Goal: Check status: Check status

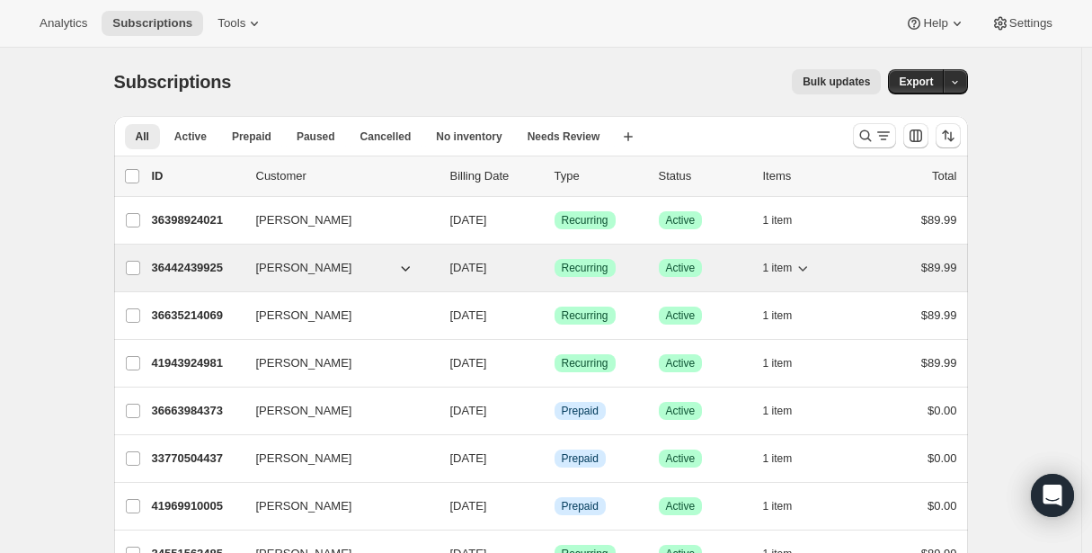
click at [194, 264] on p "36442439925" at bounding box center [197, 268] width 90 height 18
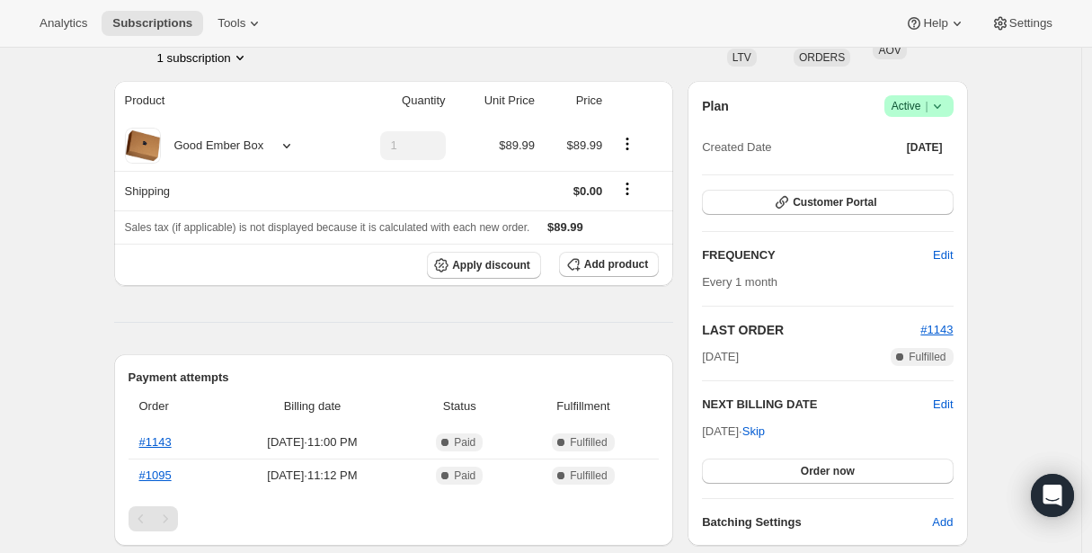
scroll to position [273, 0]
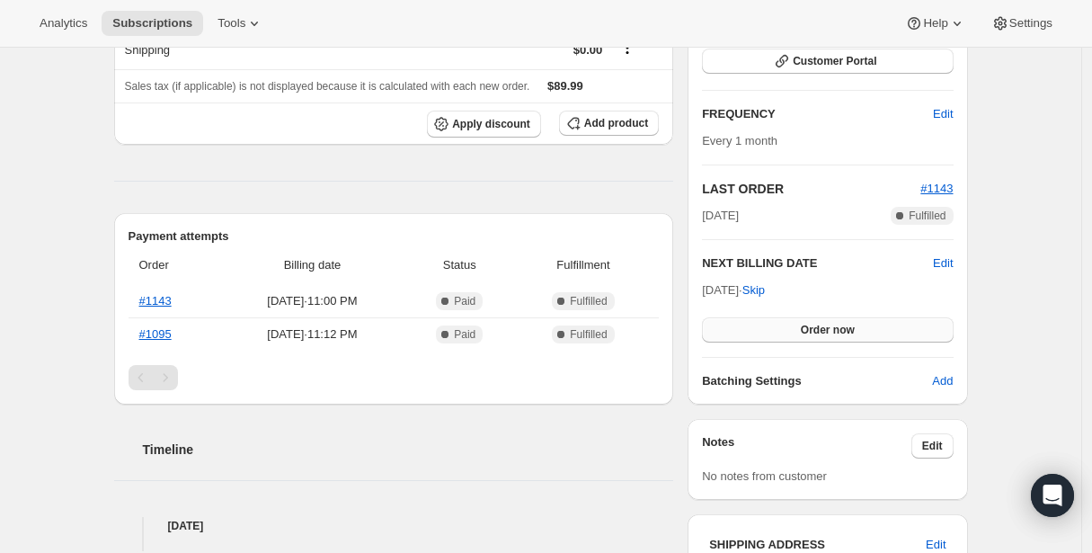
click at [790, 321] on button "Order now" at bounding box center [827, 329] width 251 height 25
click at [790, 322] on button "Click to confirm" at bounding box center [827, 329] width 251 height 25
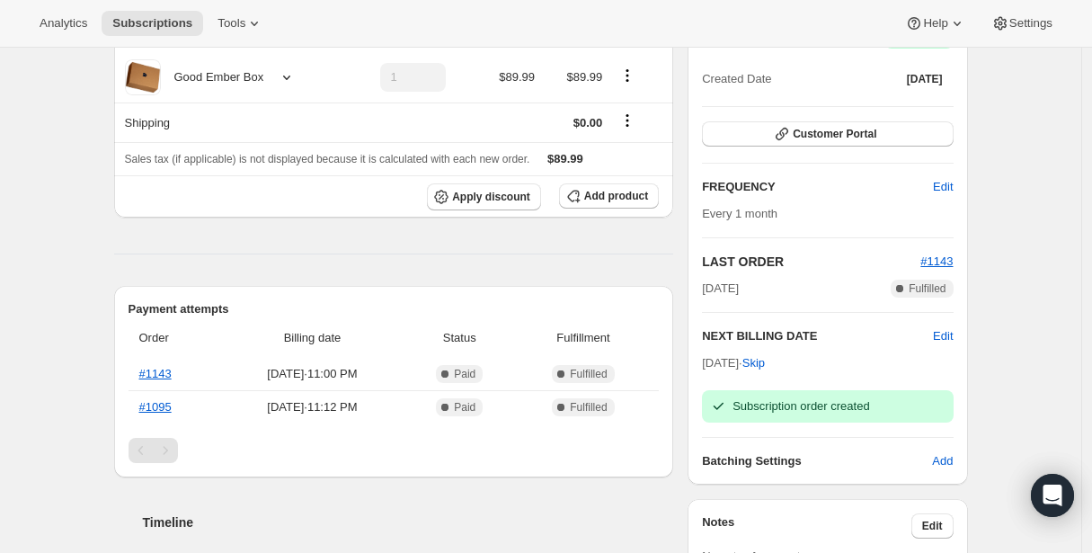
scroll to position [0, 0]
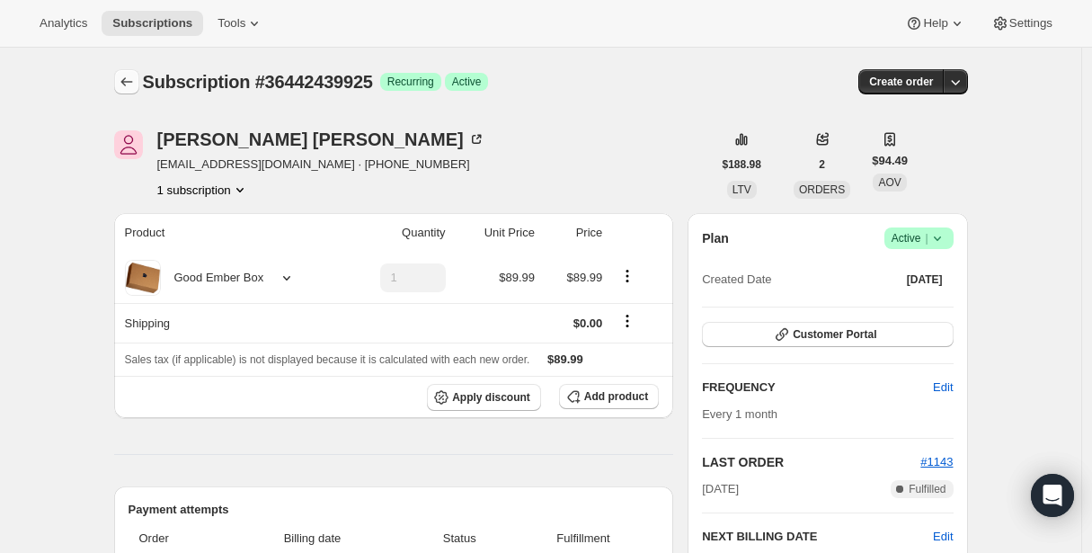
click at [128, 87] on icon "Subscriptions" at bounding box center [127, 82] width 18 height 18
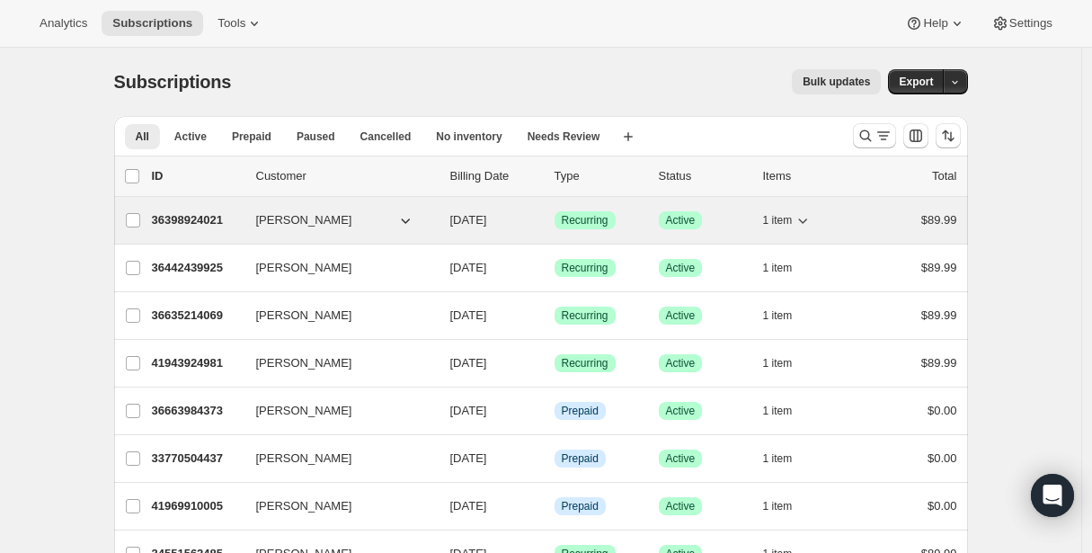
click at [226, 213] on p "36398924021" at bounding box center [197, 220] width 90 height 18
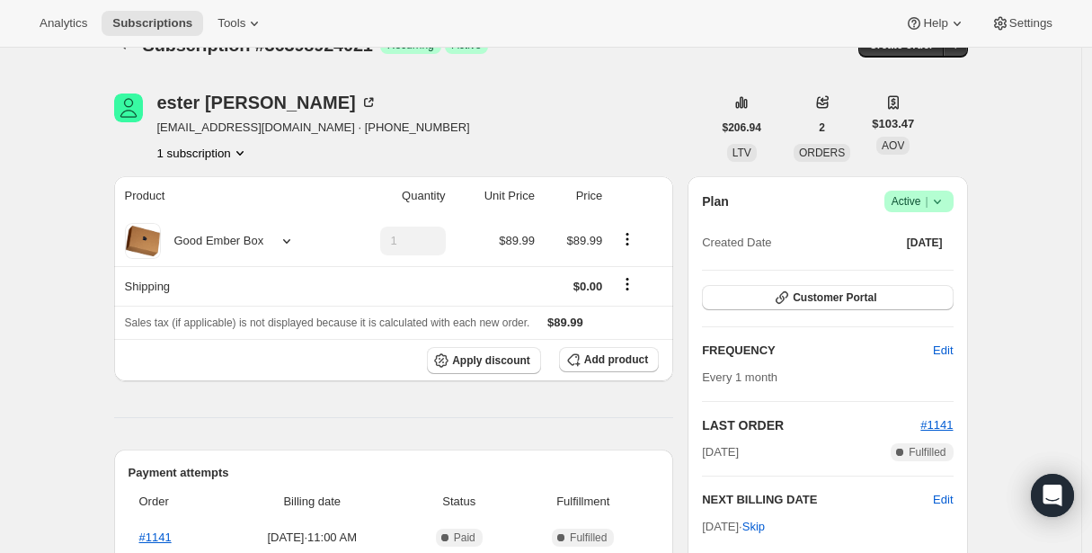
scroll to position [283, 0]
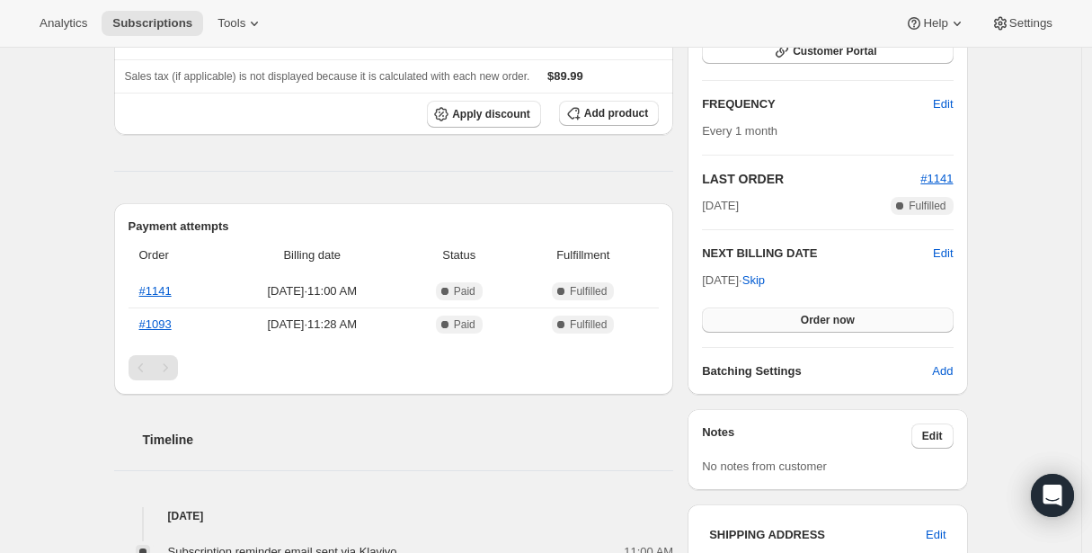
click at [757, 322] on button "Order now" at bounding box center [827, 320] width 251 height 25
click at [757, 322] on button "Click to confirm" at bounding box center [827, 320] width 251 height 25
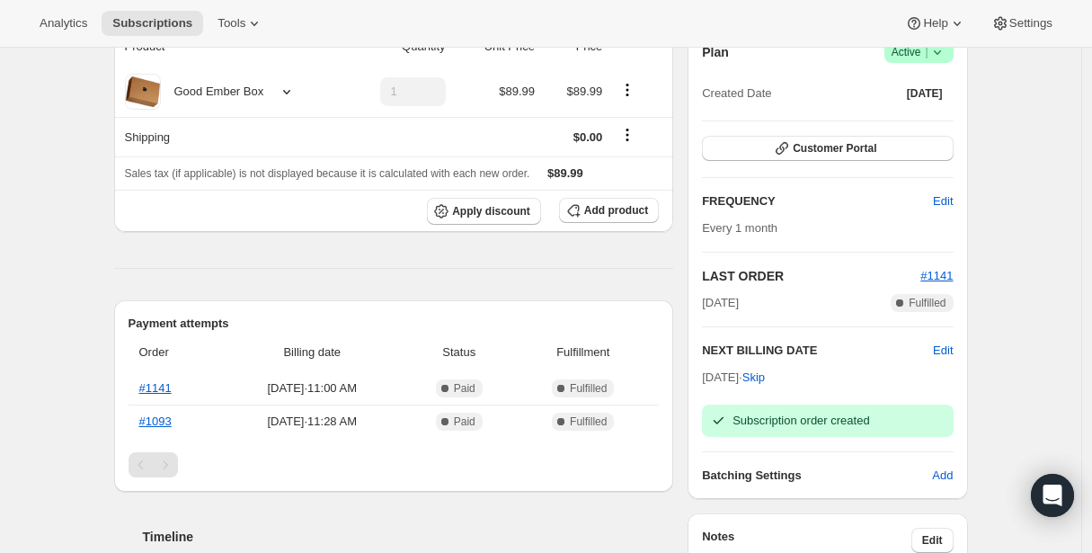
scroll to position [0, 0]
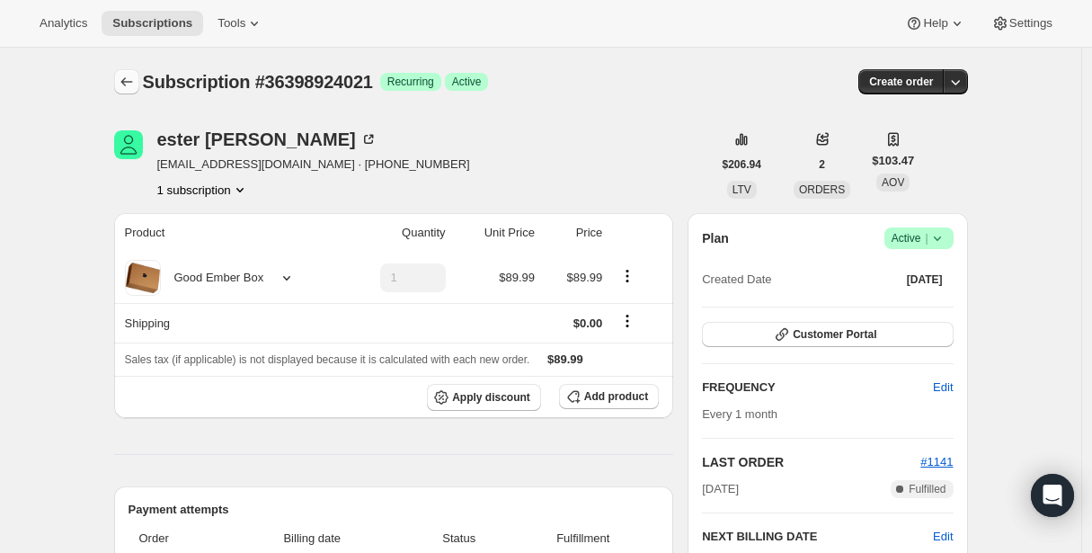
click at [124, 80] on icon "Subscriptions" at bounding box center [127, 82] width 18 height 18
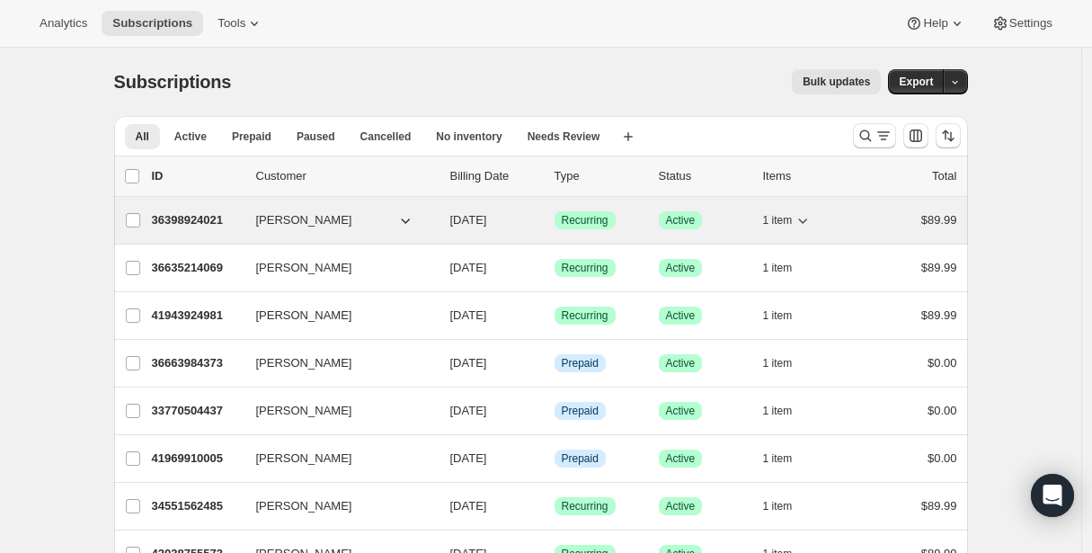
click at [293, 218] on span "[PERSON_NAME]" at bounding box center [304, 220] width 96 height 18
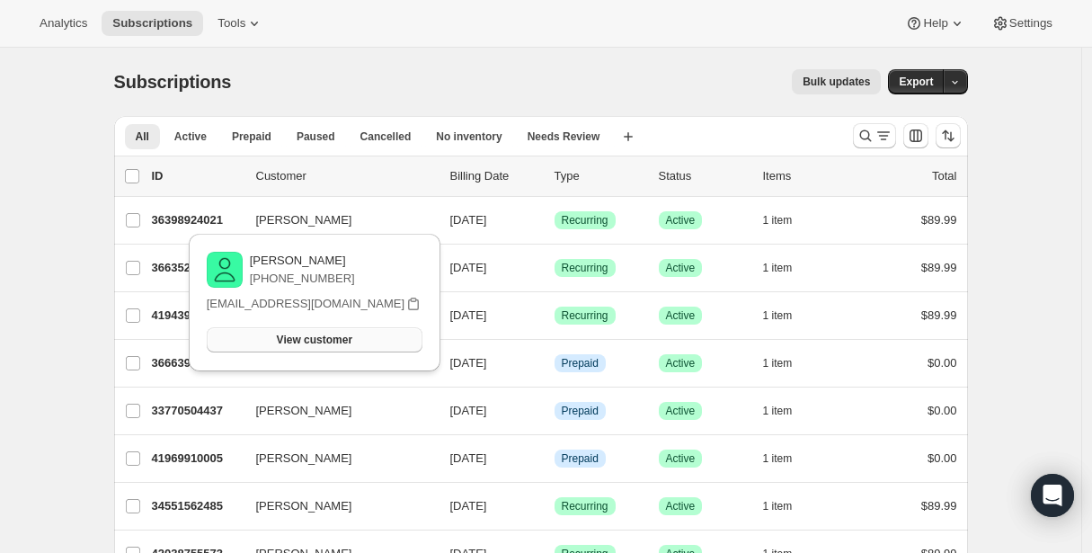
click at [285, 338] on span "View customer" at bounding box center [315, 340] width 76 height 14
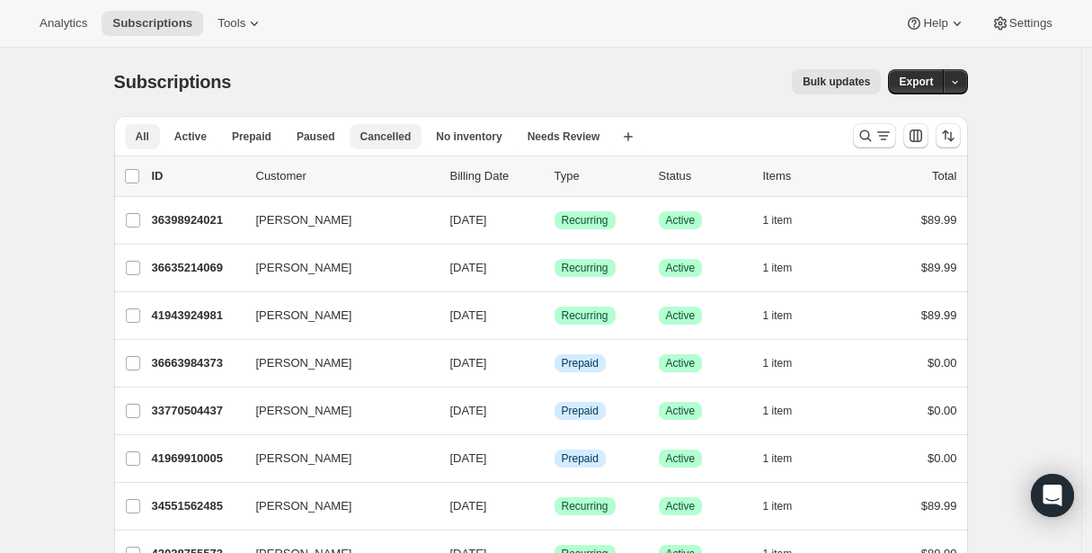
click at [406, 130] on span "Cancelled" at bounding box center [386, 136] width 51 height 14
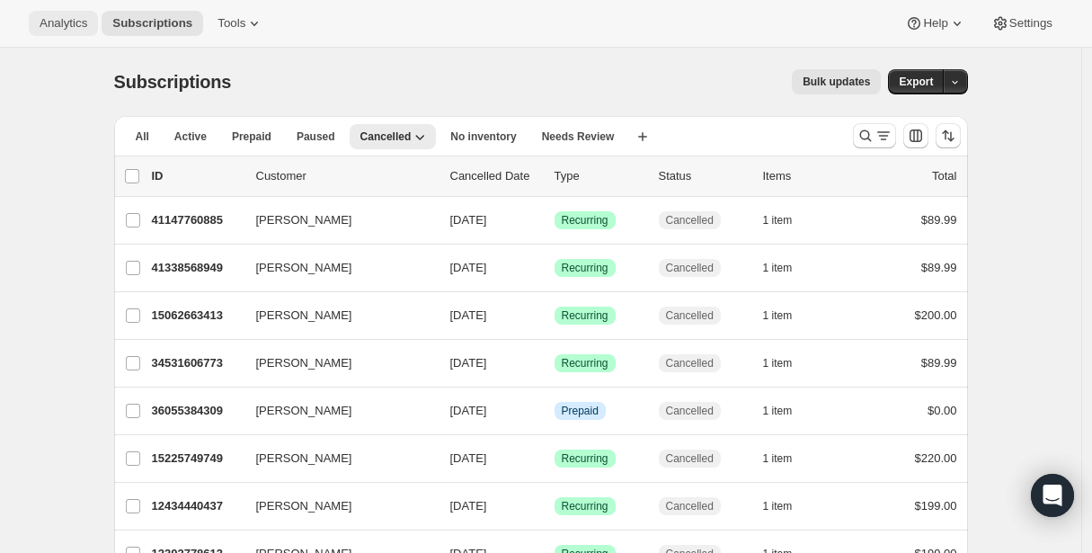
click at [64, 16] on span "Analytics" at bounding box center [64, 23] width 48 height 14
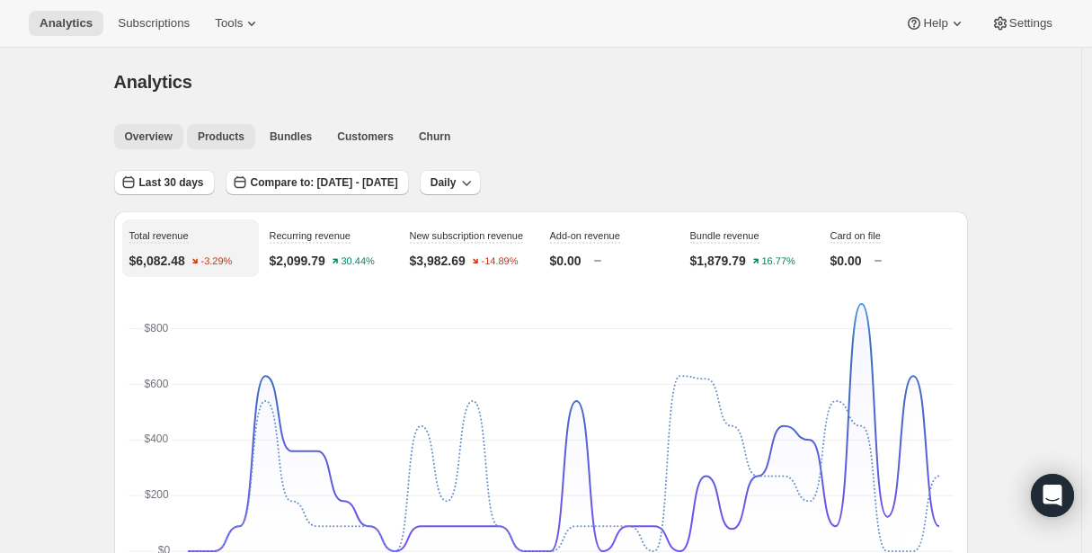
click at [236, 143] on span "Products" at bounding box center [221, 136] width 47 height 14
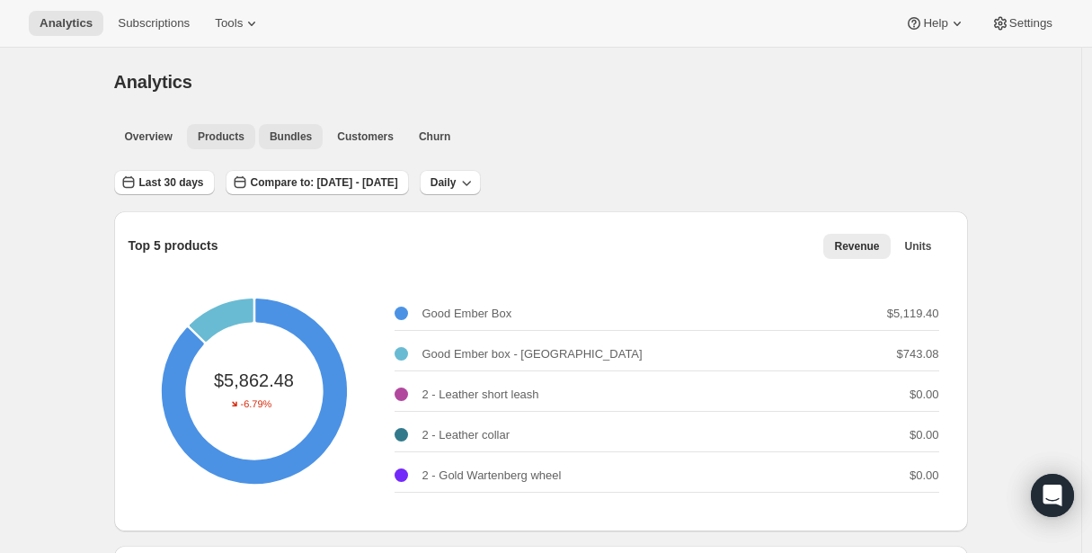
click at [302, 129] on span "Bundles" at bounding box center [291, 136] width 42 height 14
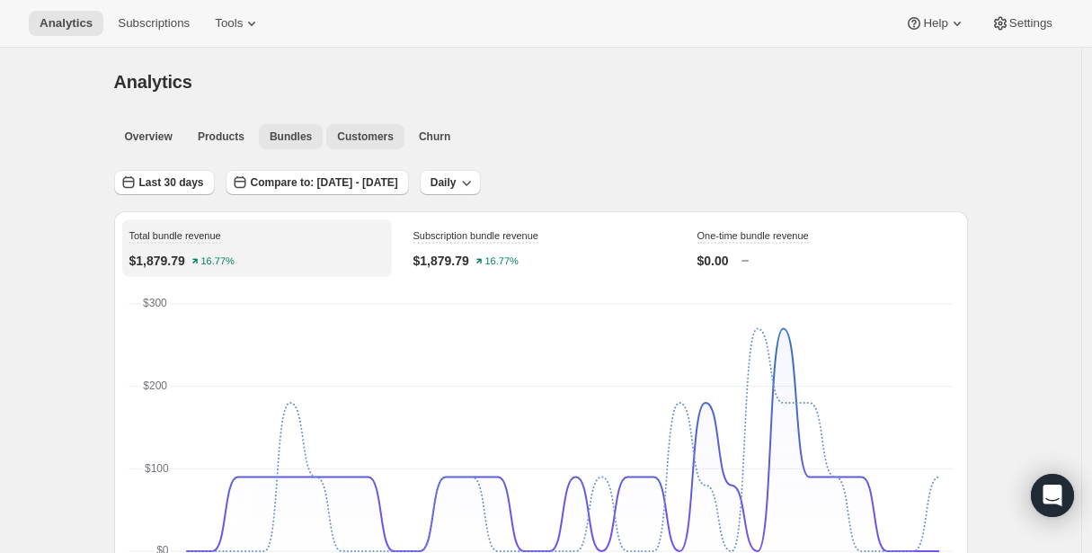
click at [366, 141] on span "Customers" at bounding box center [365, 136] width 57 height 14
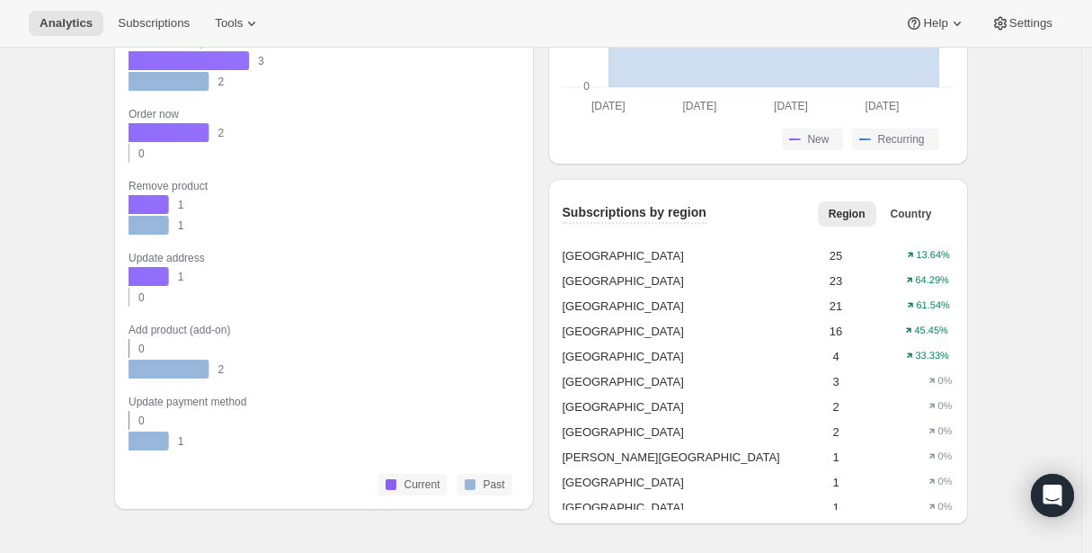
scroll to position [1719, 0]
click at [236, 23] on span "Tools" at bounding box center [229, 23] width 28 height 14
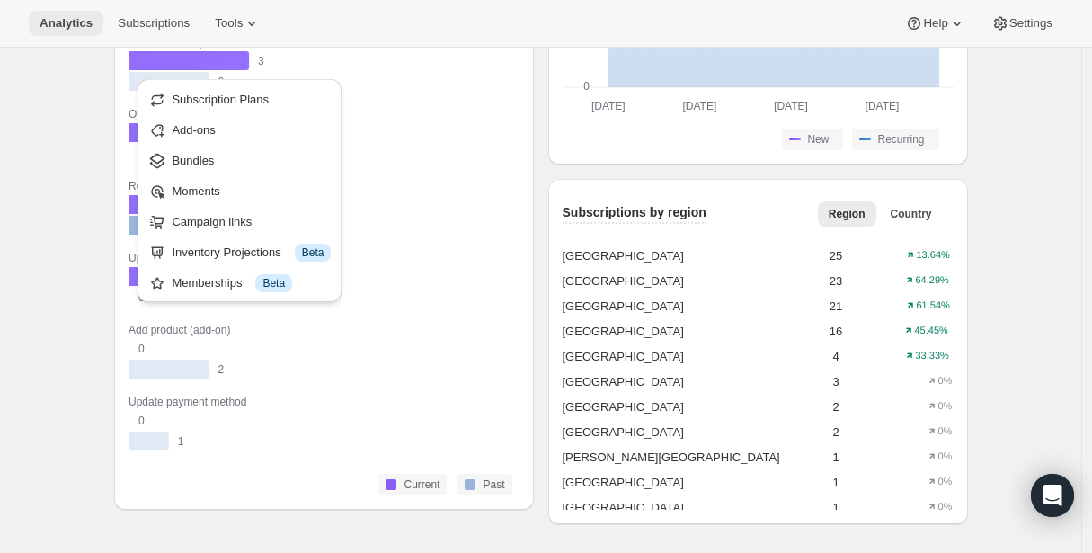
click at [66, 17] on span "Analytics" at bounding box center [66, 23] width 53 height 14
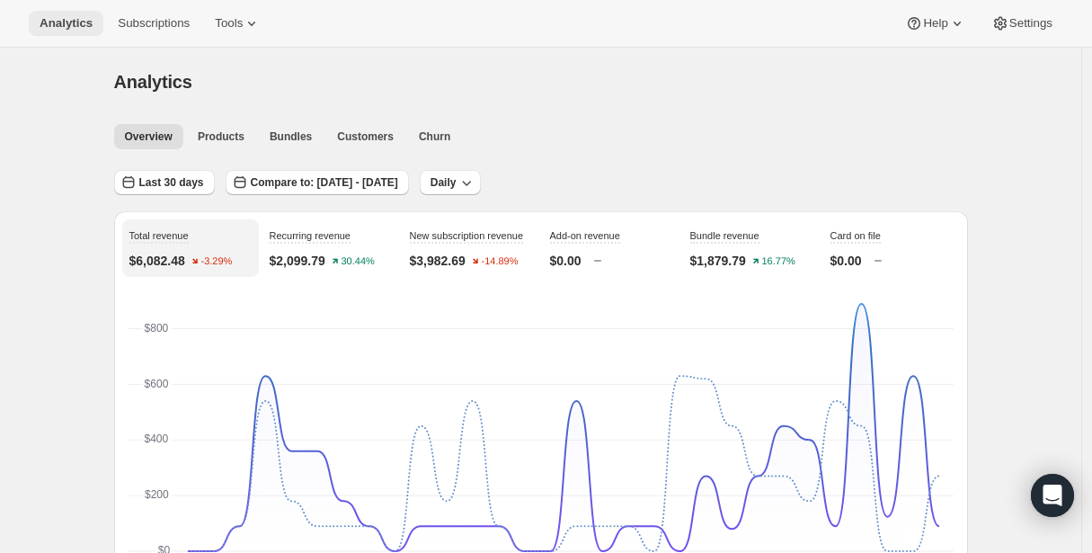
click at [66, 17] on span "Analytics" at bounding box center [66, 23] width 53 height 14
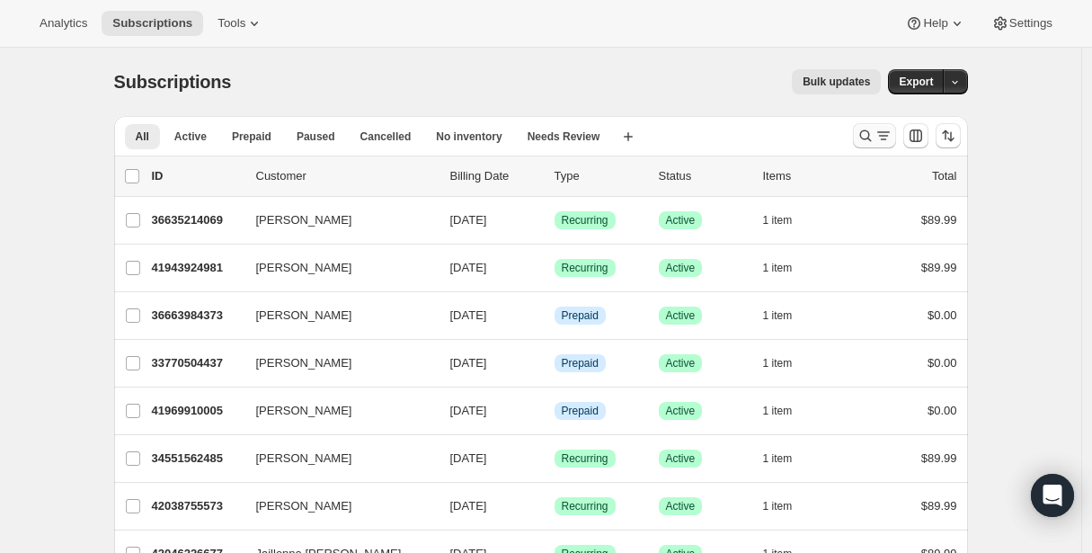
click at [871, 132] on icon "Search and filter results" at bounding box center [866, 136] width 12 height 12
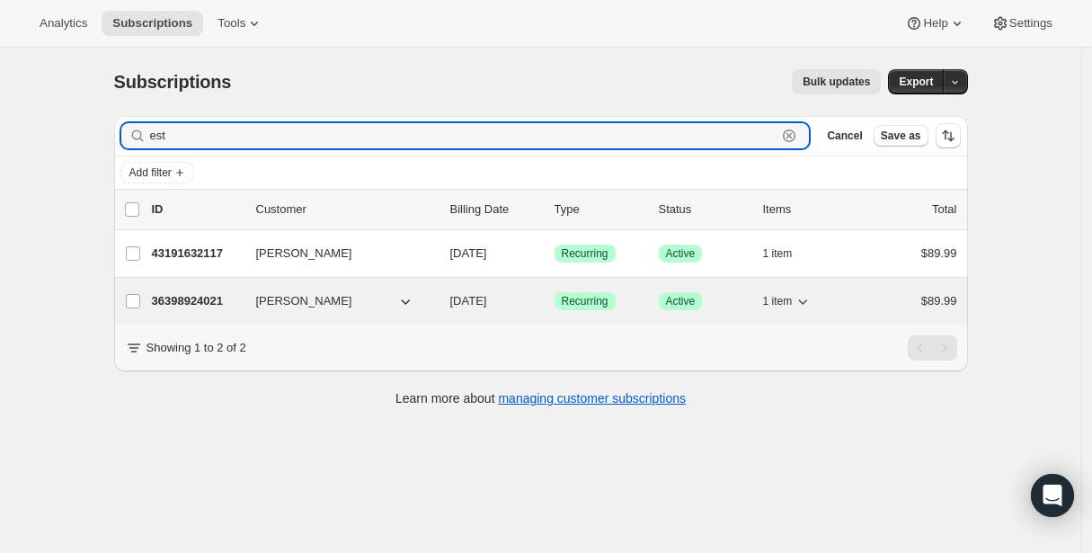
type input "est"
click at [210, 299] on p "36398924021" at bounding box center [197, 301] width 90 height 18
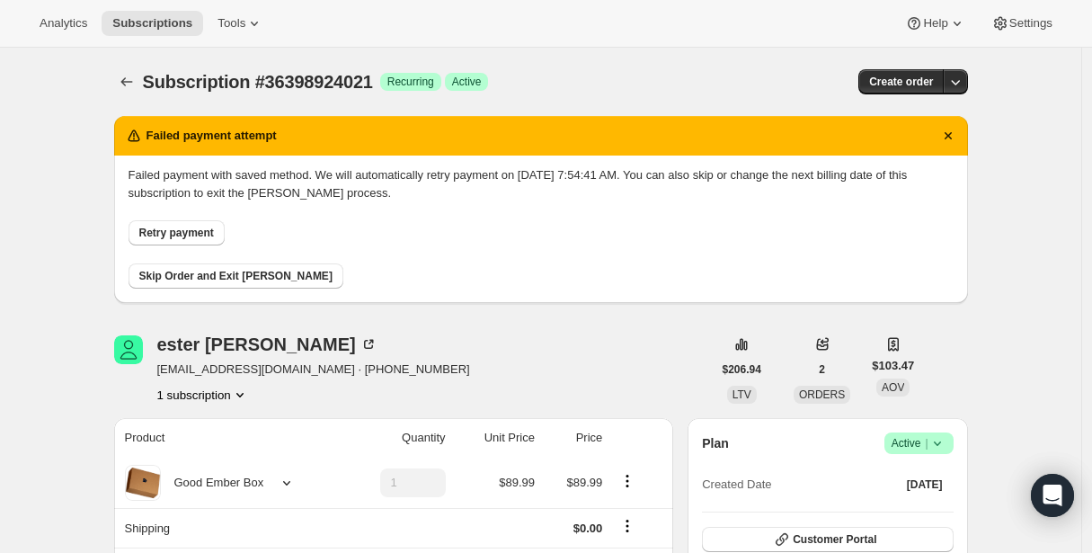
click at [955, 129] on icon "Dismiss notification" at bounding box center [949, 136] width 18 height 18
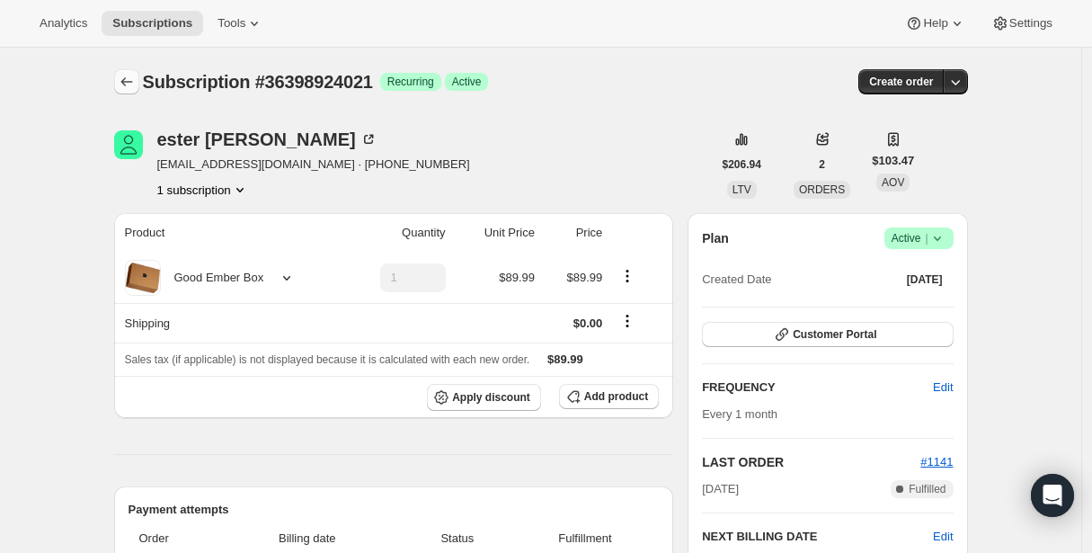
click at [136, 90] on icon "Subscriptions" at bounding box center [127, 82] width 18 height 18
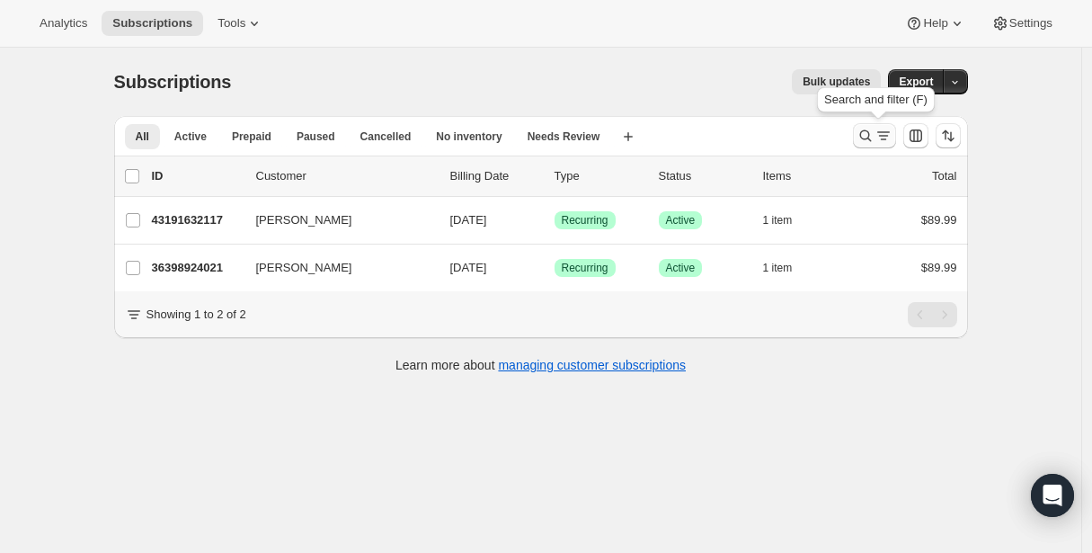
click at [871, 133] on icon "Search and filter results" at bounding box center [866, 136] width 12 height 12
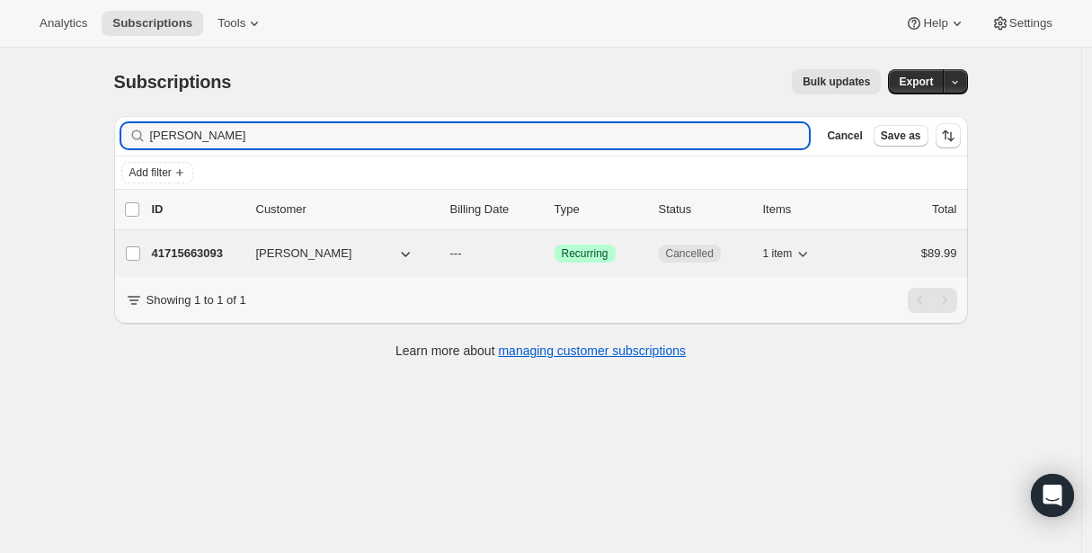
type input "kendra"
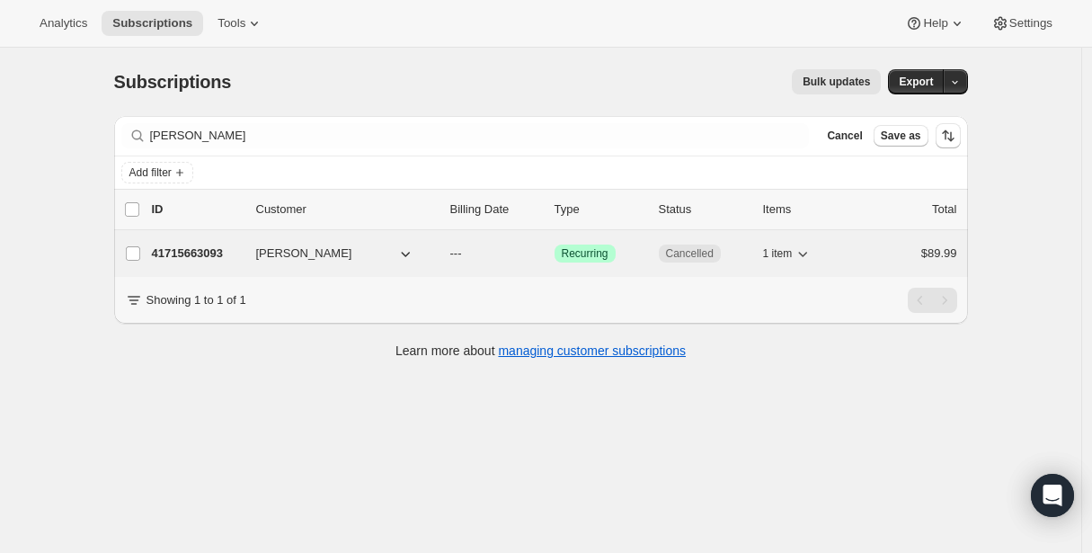
click at [218, 252] on p "41715663093" at bounding box center [197, 254] width 90 height 18
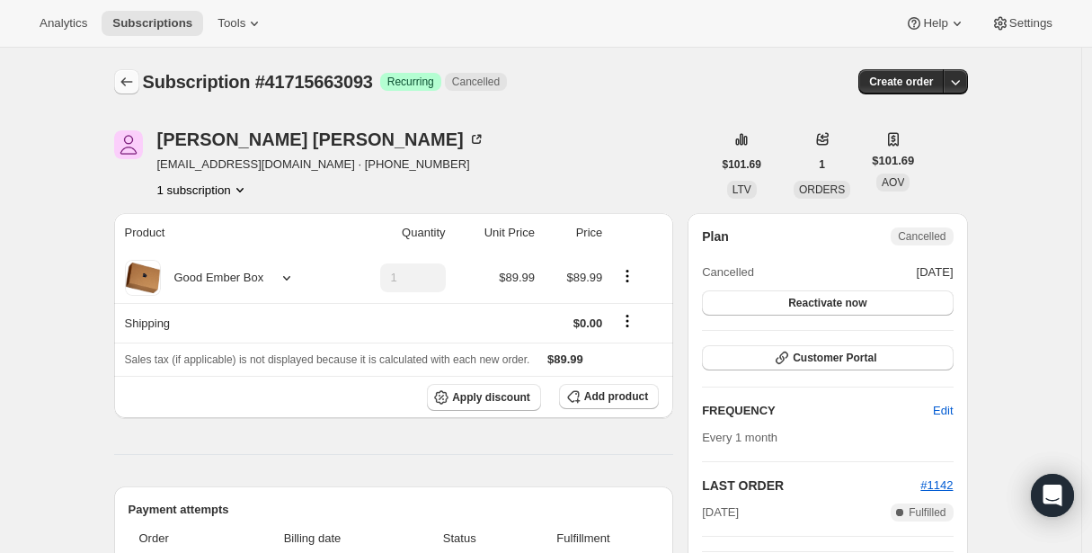
click at [131, 78] on icon "Subscriptions" at bounding box center [127, 82] width 18 height 18
